Goal: Information Seeking & Learning: Learn about a topic

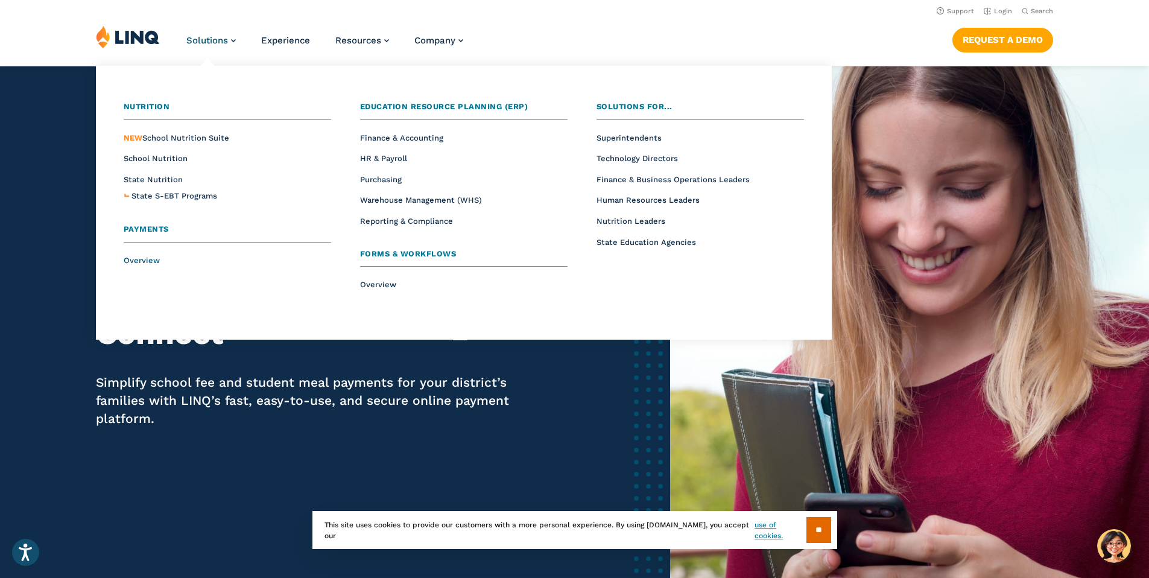
click at [149, 257] on span "Overview" at bounding box center [142, 260] width 36 height 9
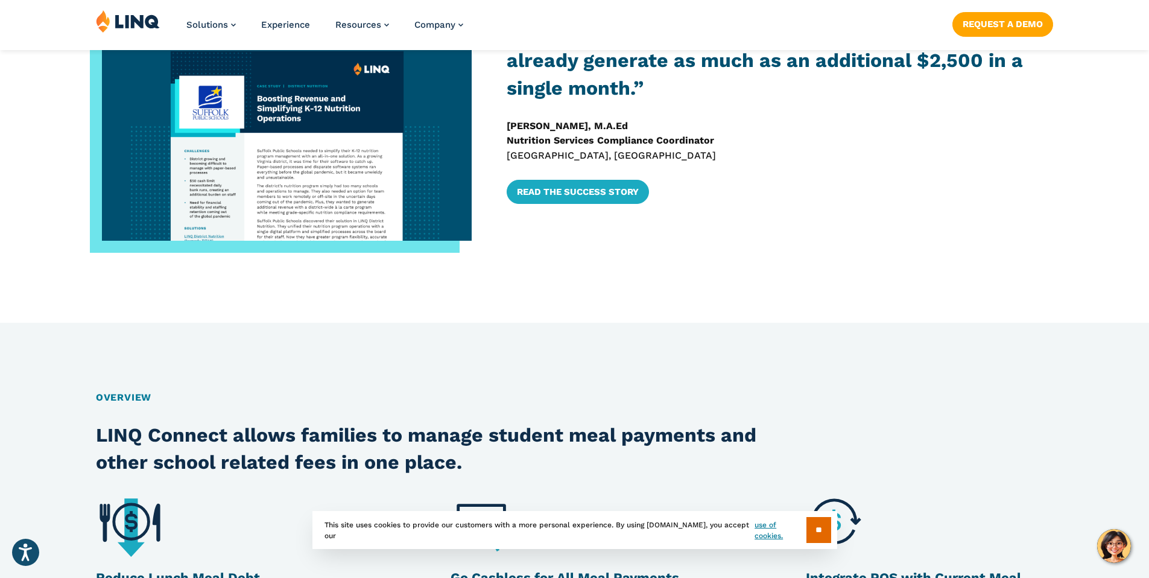
scroll to position [1016, 0]
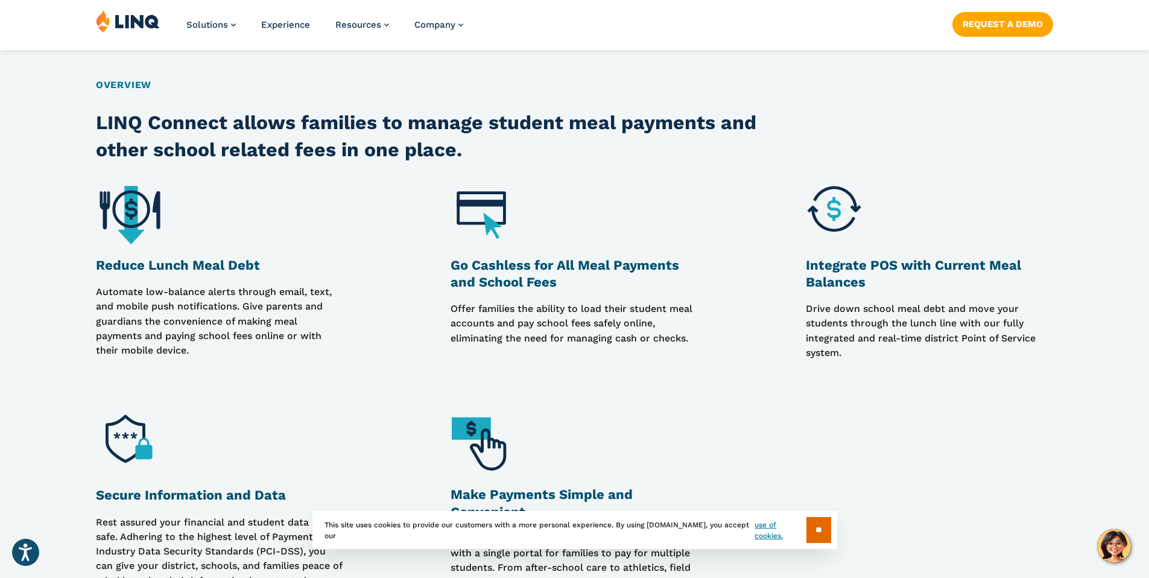
click at [501, 268] on h3 "Go Cashless for All Meal Payments and School Fees" at bounding box center [574, 274] width 247 height 34
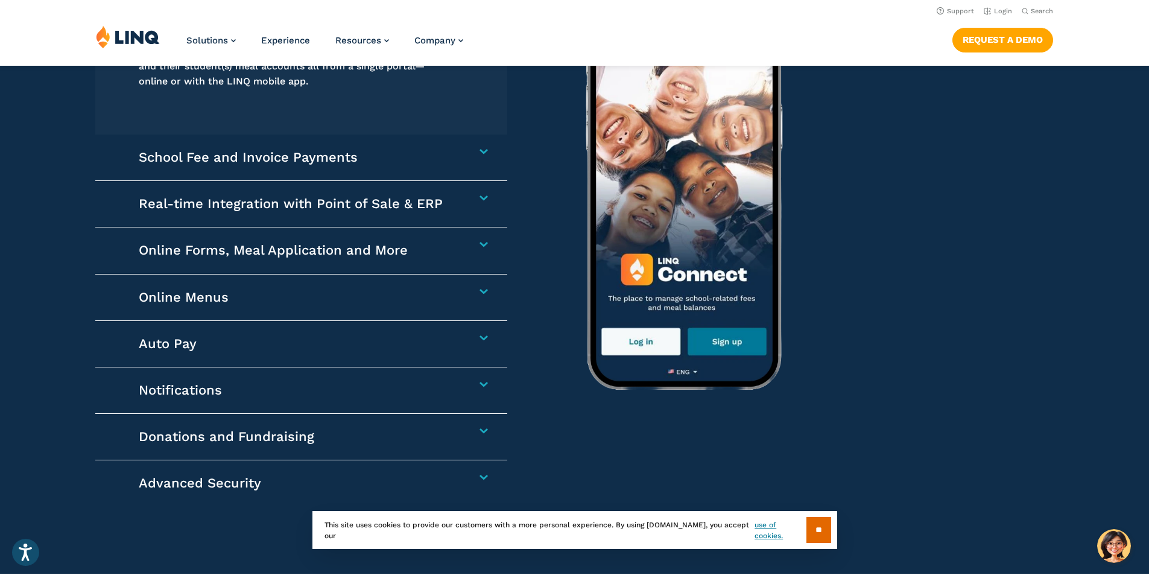
scroll to position [1914, 0]
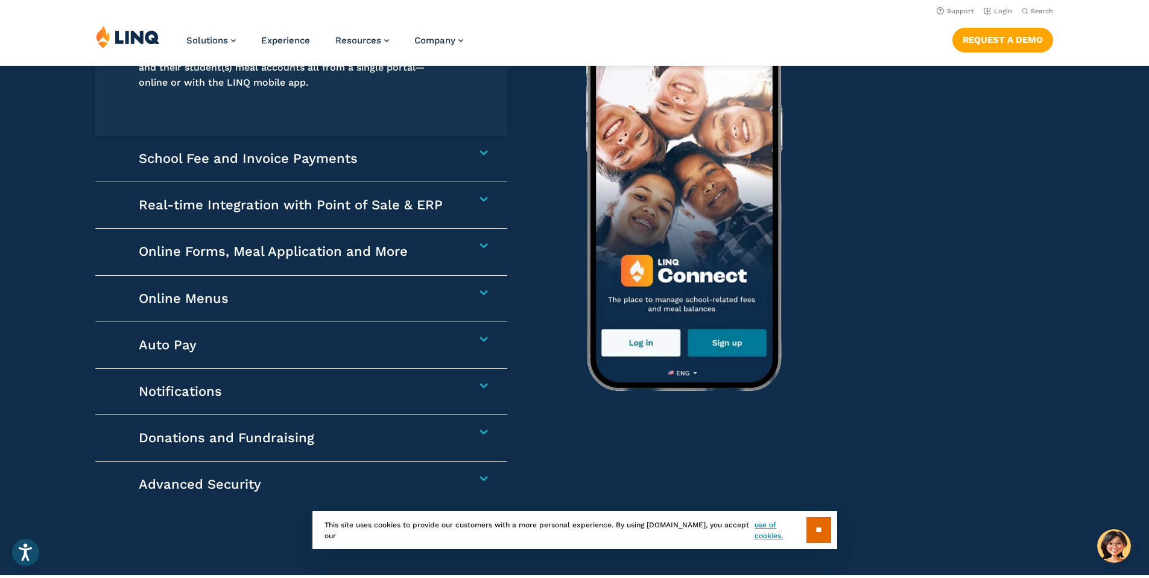
click at [480, 148] on div "School Fee and Invoice Payments Collect any school-related fees faster. From af…" at bounding box center [301, 159] width 412 height 46
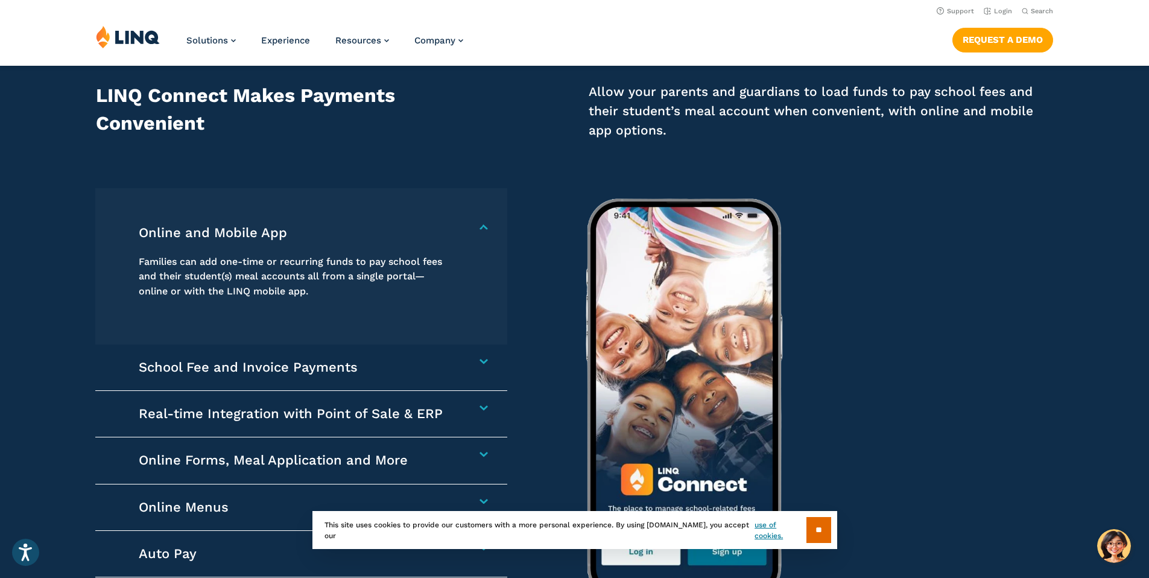
scroll to position [1699, 0]
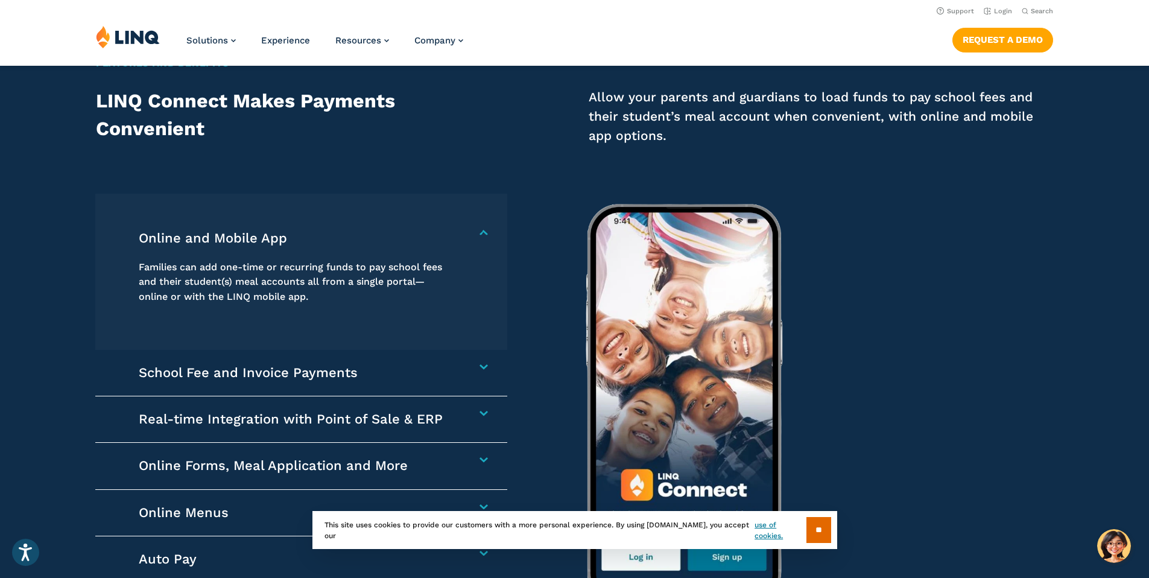
click at [479, 371] on div "School Fee and Invoice Payments Collect any school-related fees faster. From af…" at bounding box center [301, 373] width 412 height 46
click at [483, 361] on div "School Fee and Invoice Payments Collect any school-related fees faster. From af…" at bounding box center [301, 373] width 412 height 46
click at [451, 366] on h4 "School Fee and Invoice Payments" at bounding box center [295, 372] width 313 height 17
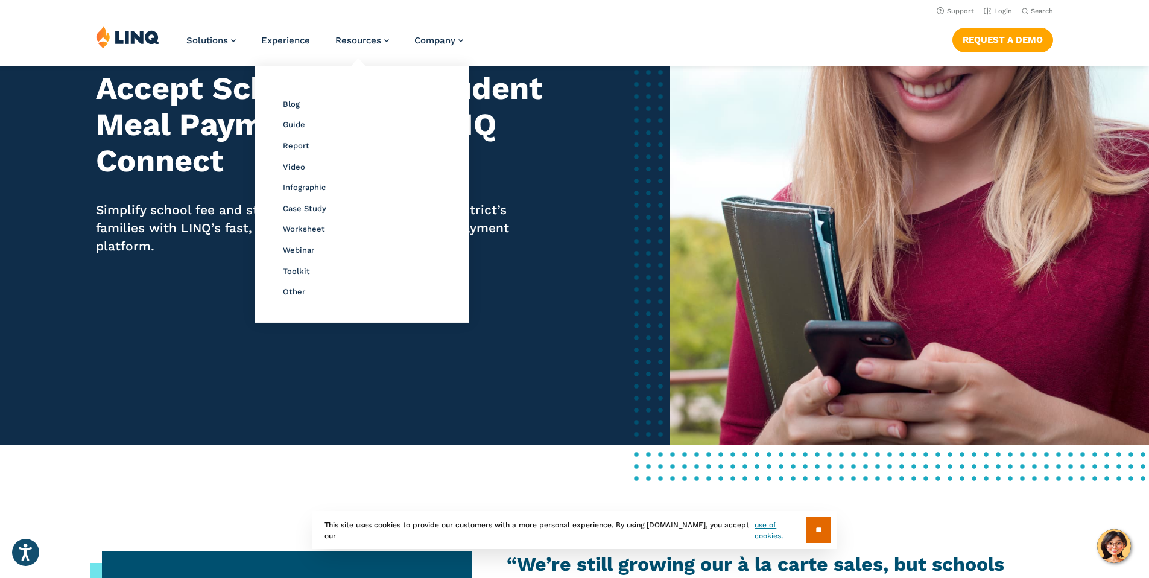
scroll to position [0, 0]
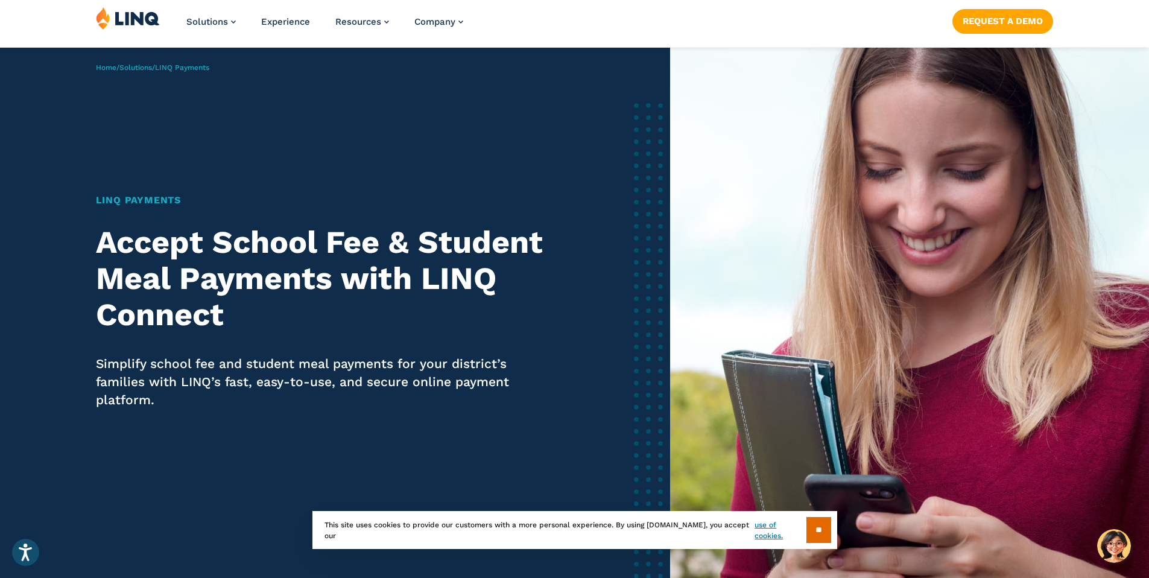
scroll to position [19, 0]
click at [132, 17] on img at bounding box center [128, 17] width 64 height 23
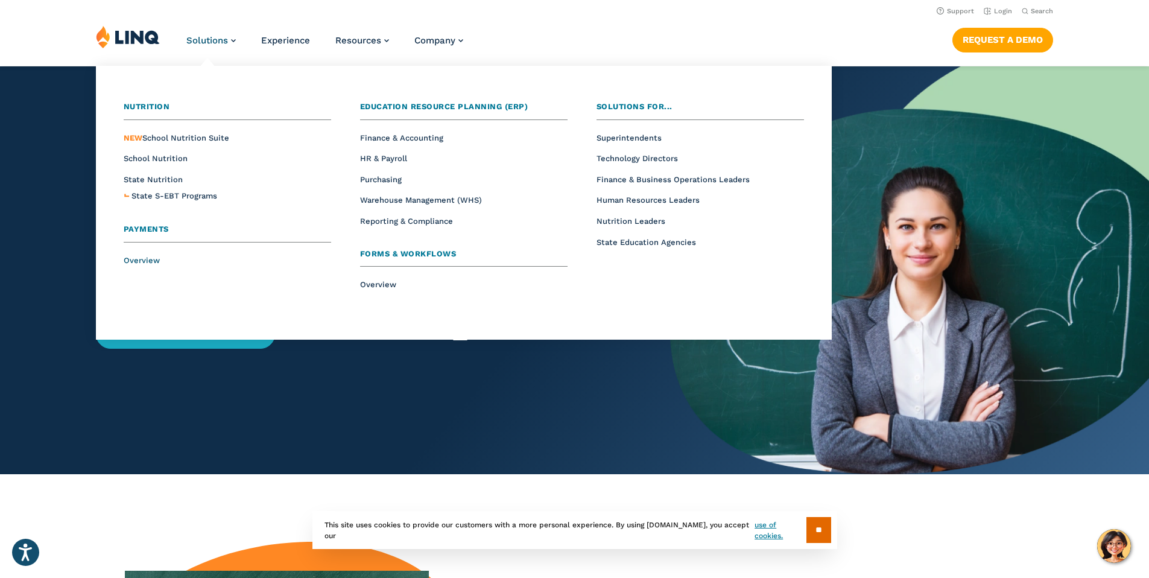
click at [136, 259] on span "Overview" at bounding box center [142, 260] width 36 height 9
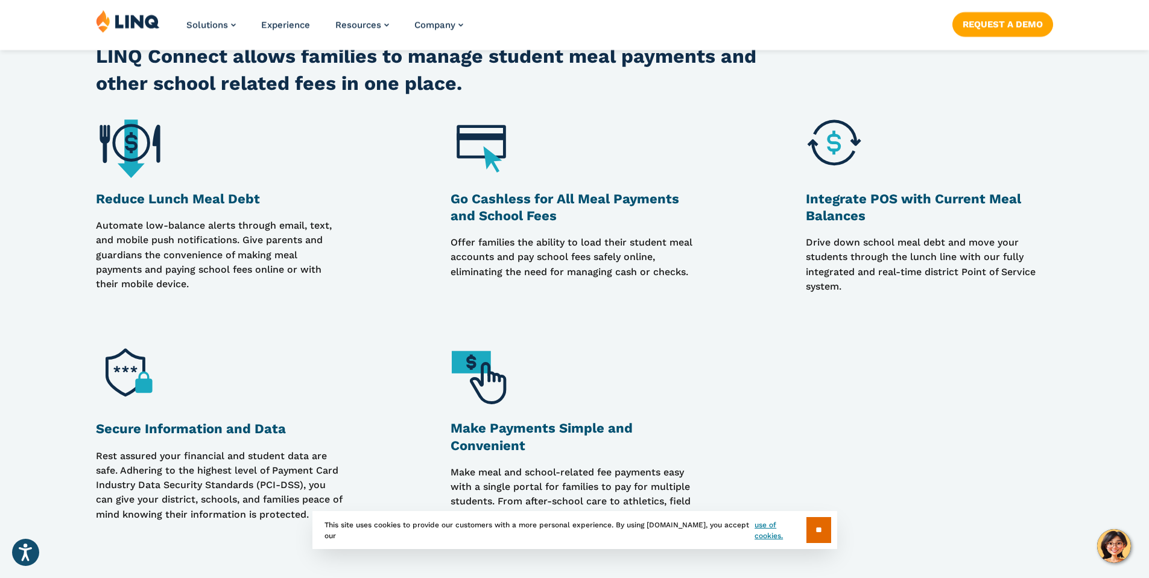
scroll to position [1085, 0]
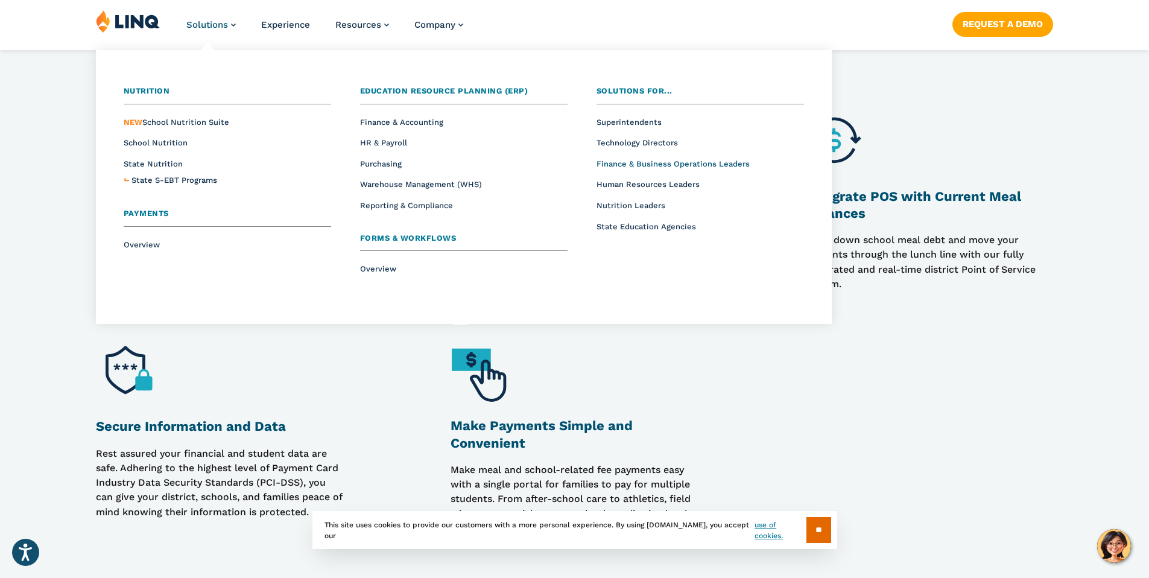
click at [627, 164] on span "Finance & Business Operations Leaders" at bounding box center [673, 163] width 153 height 9
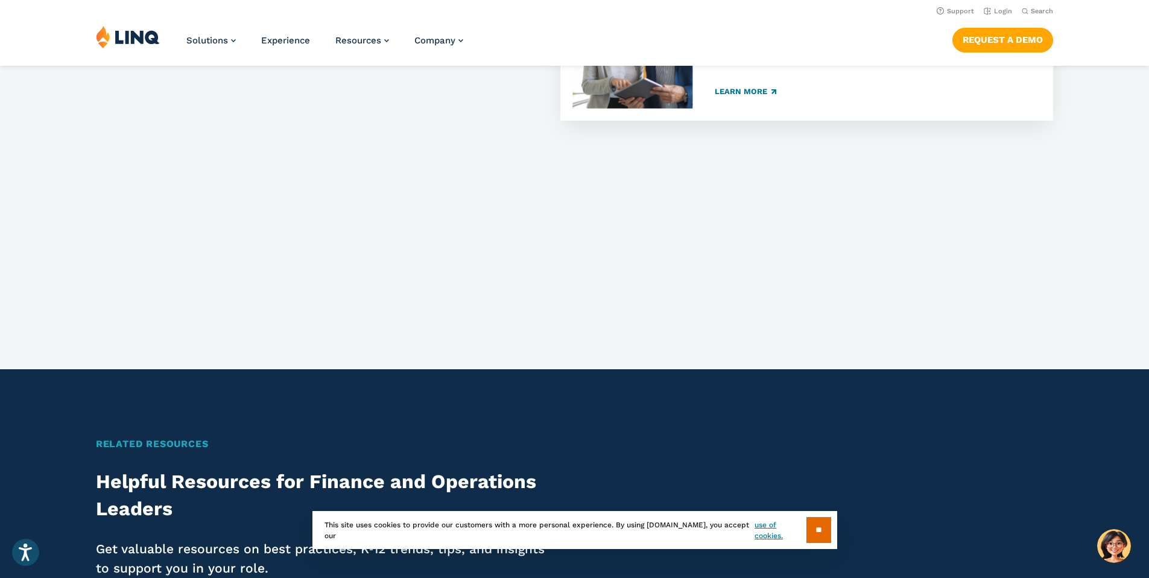
scroll to position [983, 0]
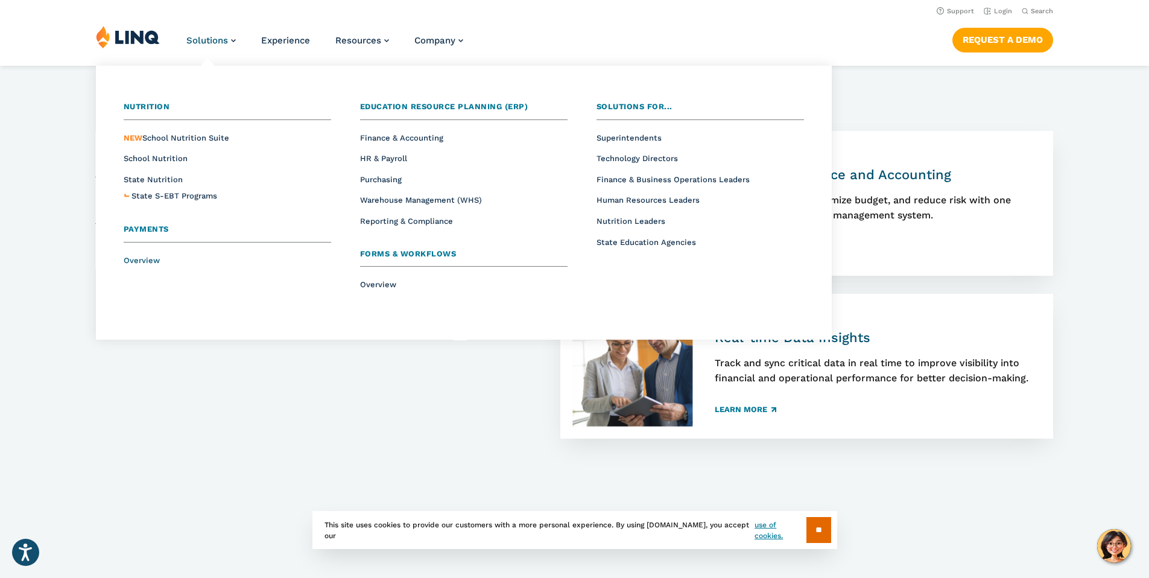
click at [143, 258] on span "Overview" at bounding box center [142, 260] width 36 height 9
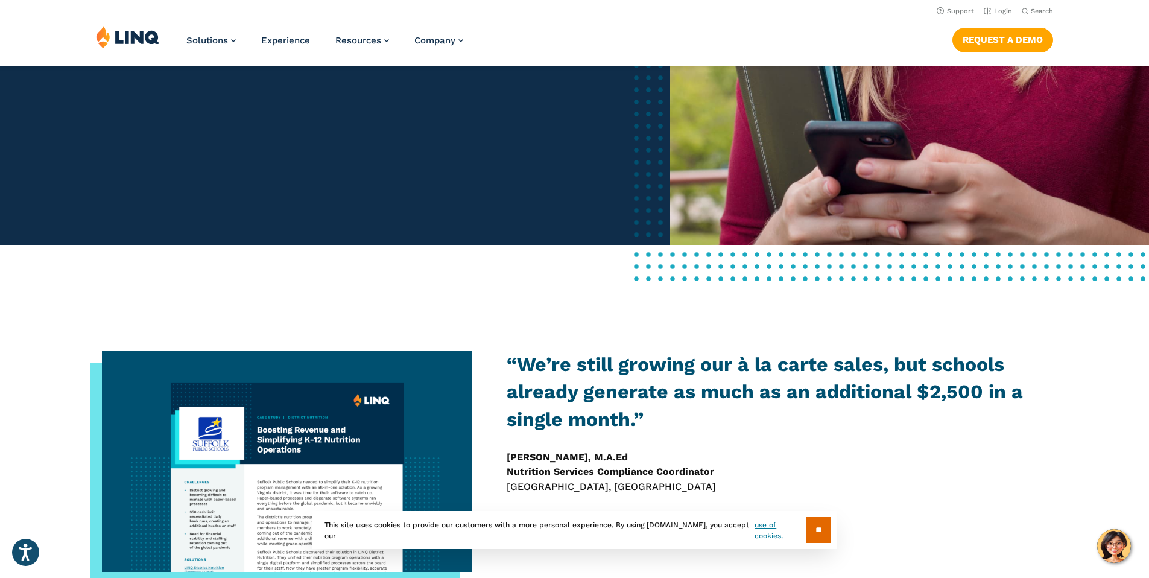
scroll to position [362, 0]
